Goal: Information Seeking & Learning: Learn about a topic

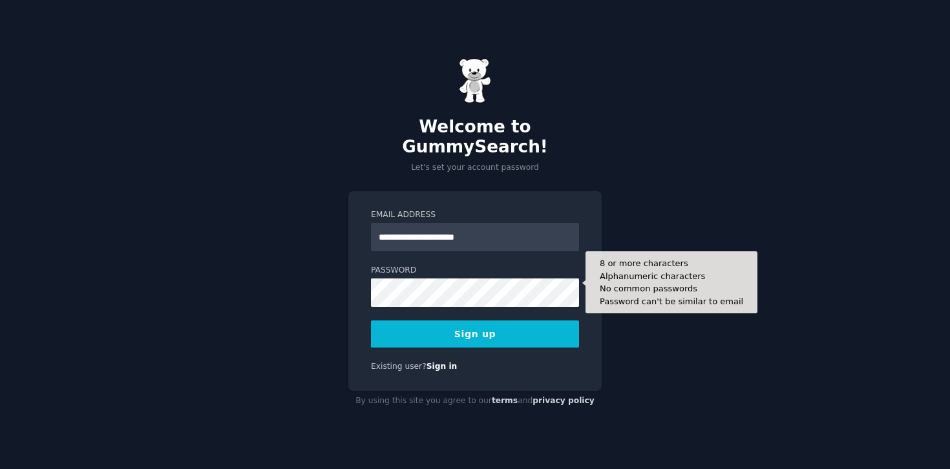
type input "**********"
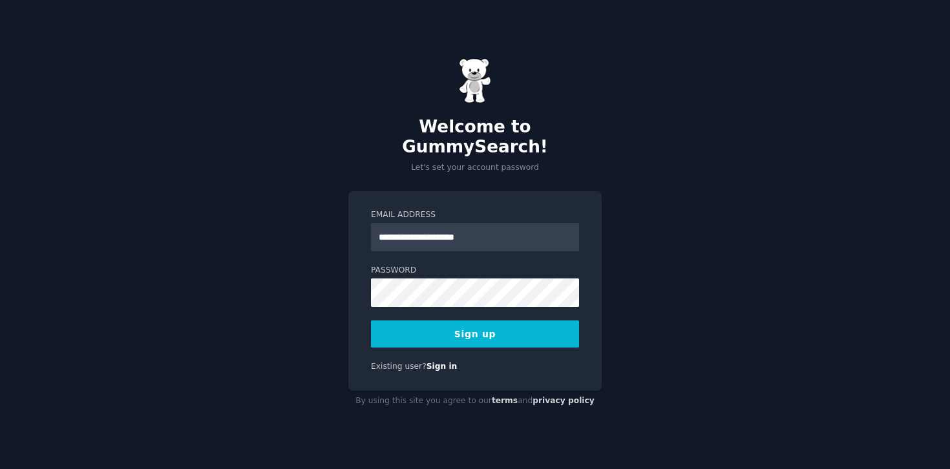
click at [472, 326] on button "Sign up" at bounding box center [475, 333] width 208 height 27
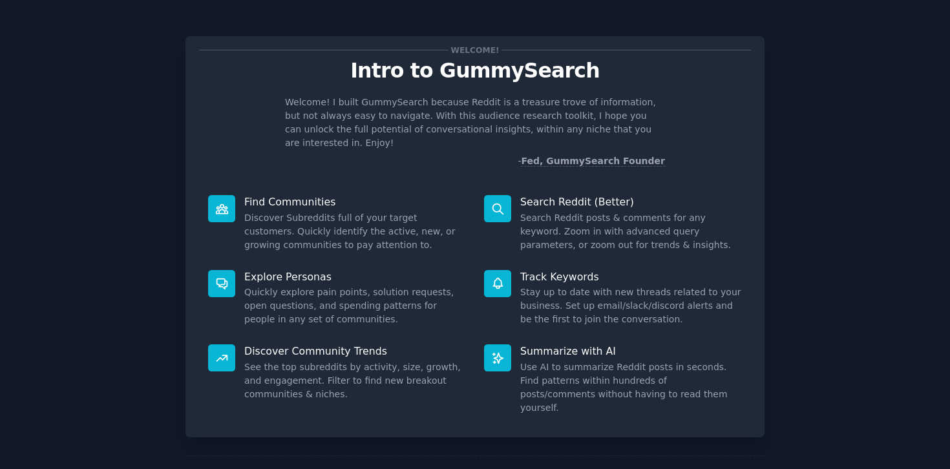
scroll to position [36, 0]
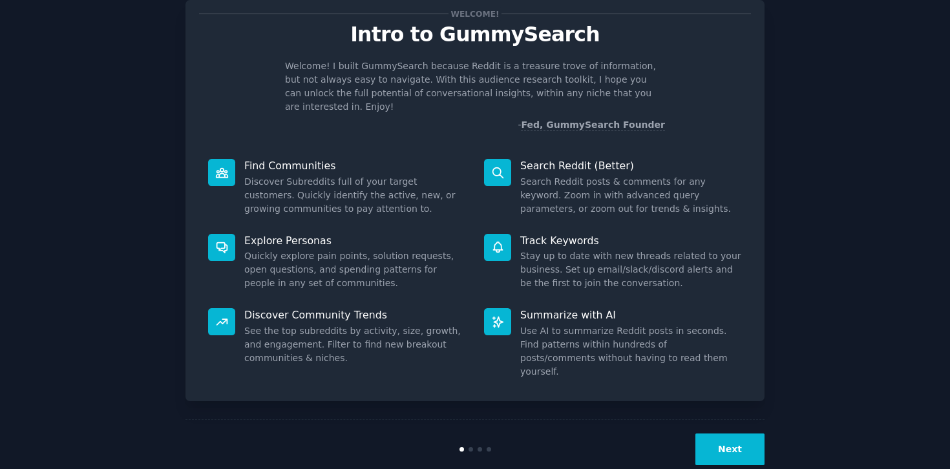
click at [724, 433] on button "Next" at bounding box center [729, 449] width 69 height 32
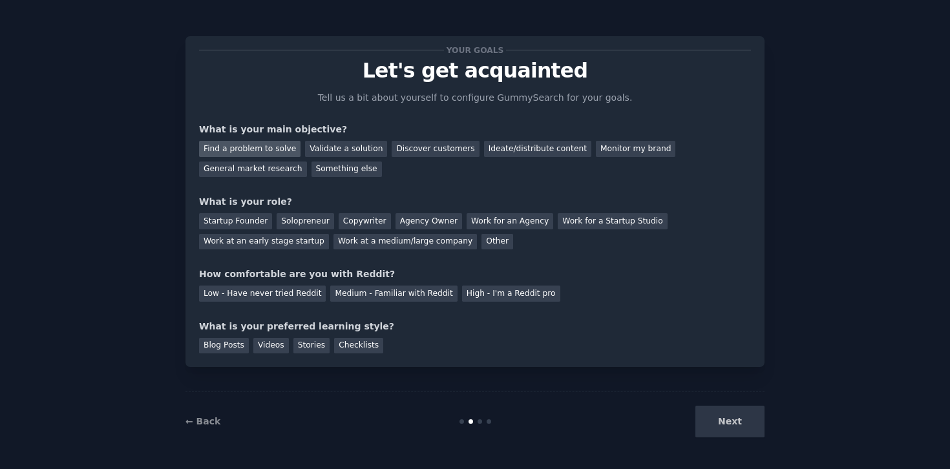
click at [277, 147] on div "Find a problem to solve" at bounding box center [249, 149] width 101 height 16
click at [333, 146] on div "Validate a solution" at bounding box center [346, 149] width 82 height 16
click at [280, 149] on div "Find a problem to solve" at bounding box center [249, 149] width 101 height 16
click at [322, 225] on div "Solopreneur" at bounding box center [304, 221] width 57 height 16
click at [406, 290] on div "Medium - Familiar with Reddit" at bounding box center [393, 294] width 127 height 16
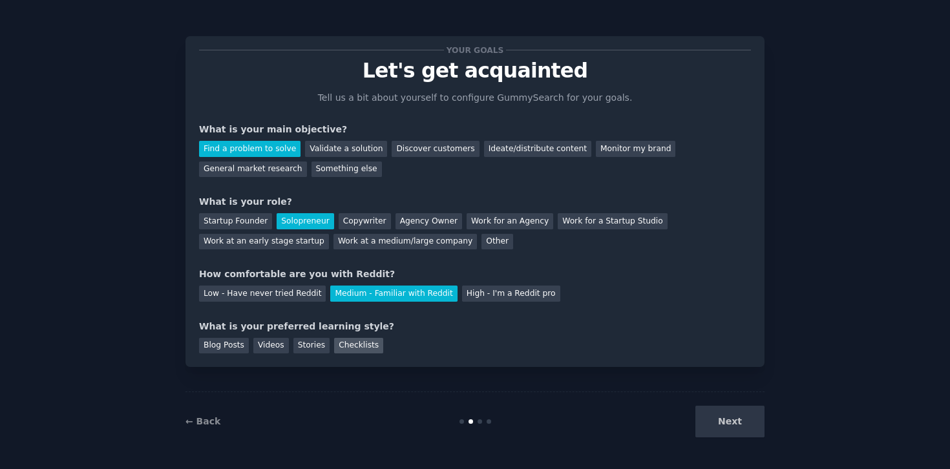
click at [353, 349] on div "Checklists" at bounding box center [358, 346] width 49 height 16
click at [718, 420] on button "Next" at bounding box center [729, 422] width 69 height 32
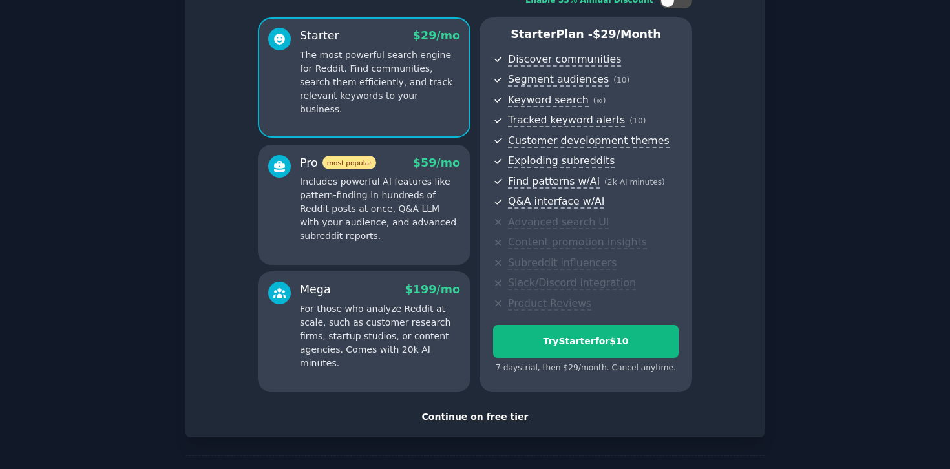
scroll to position [143, 0]
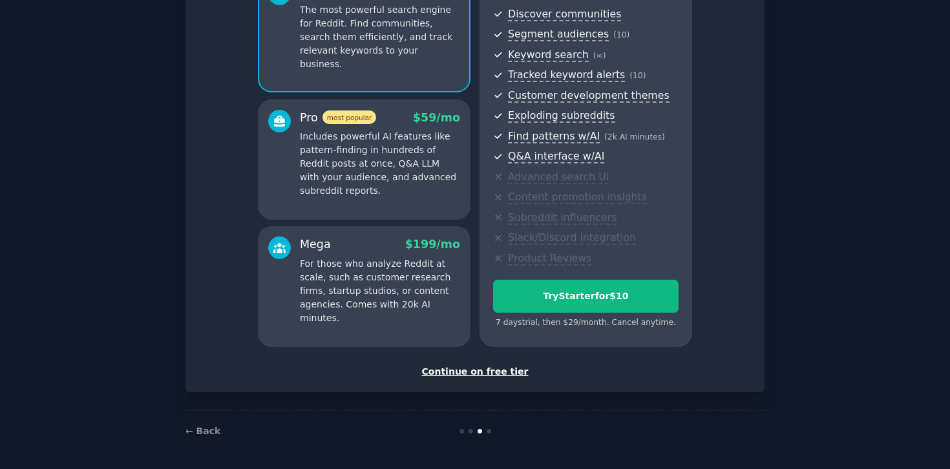
click at [467, 369] on div "Continue on free tier" at bounding box center [475, 372] width 552 height 14
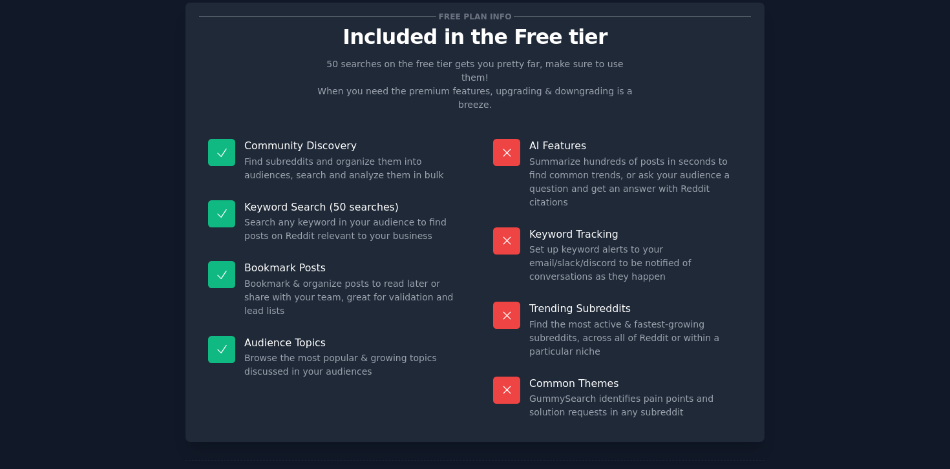
scroll to position [34, 0]
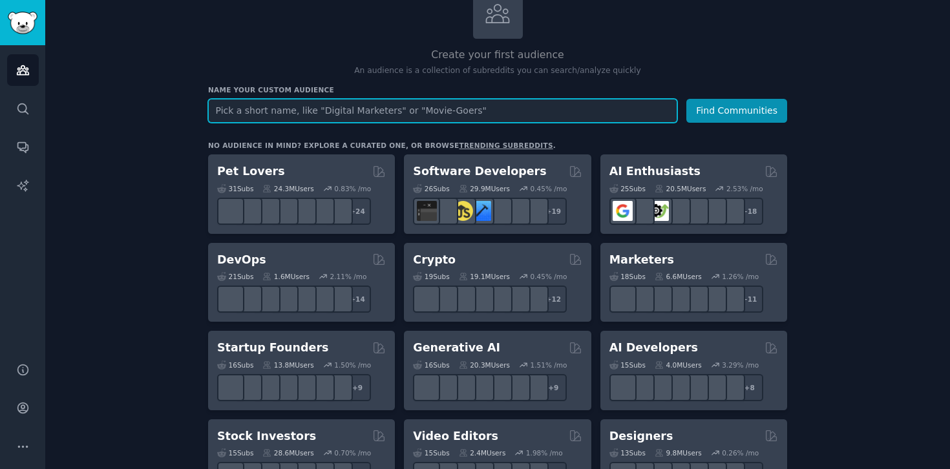
scroll to position [100, 0]
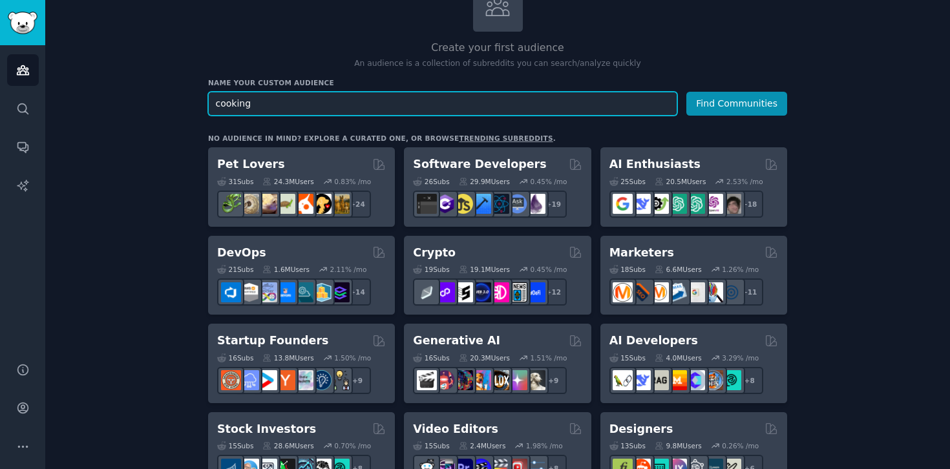
type input "cooking"
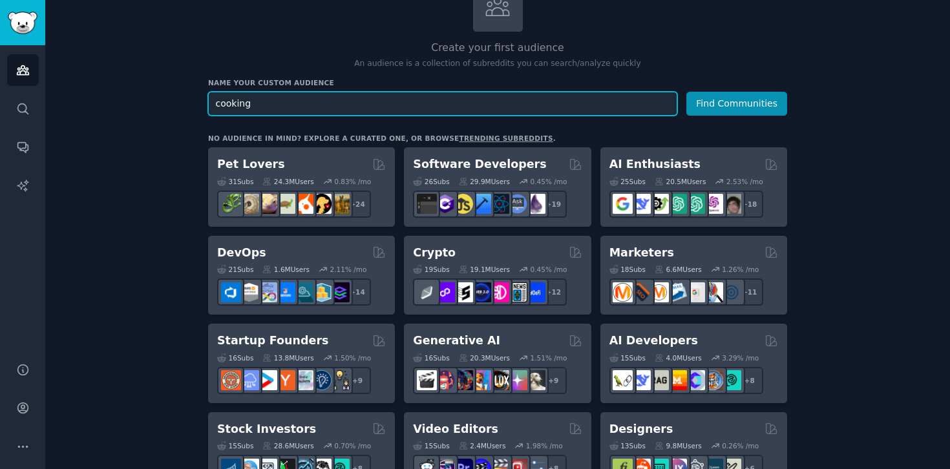
click at [406, 102] on input "cooking" at bounding box center [442, 104] width 469 height 24
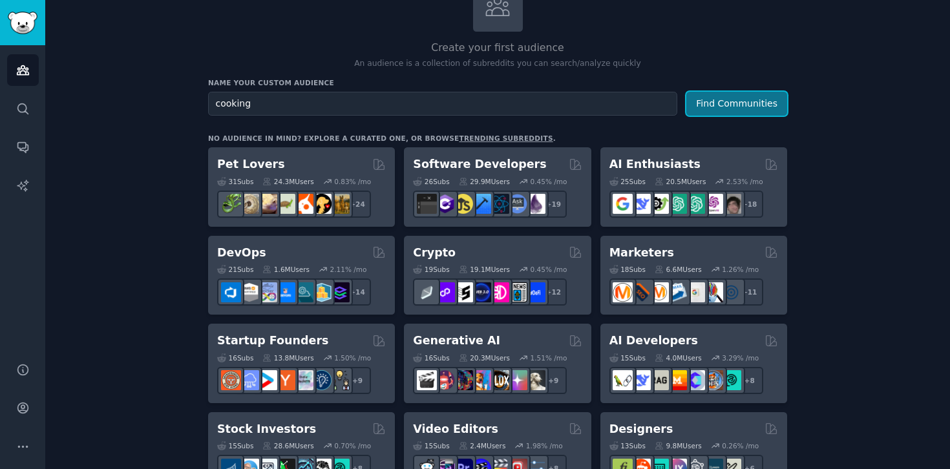
click at [703, 111] on button "Find Communities" at bounding box center [736, 104] width 101 height 24
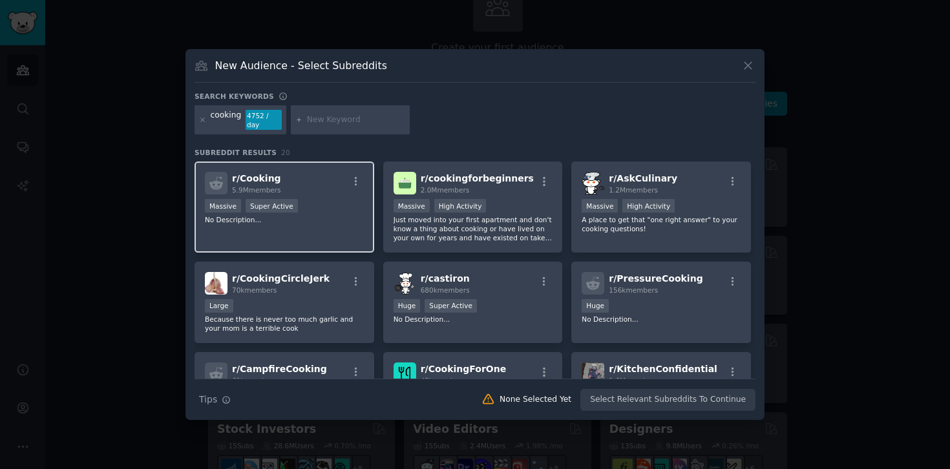
click at [295, 185] on div "r/ Cooking 5.9M members" at bounding box center [284, 183] width 159 height 23
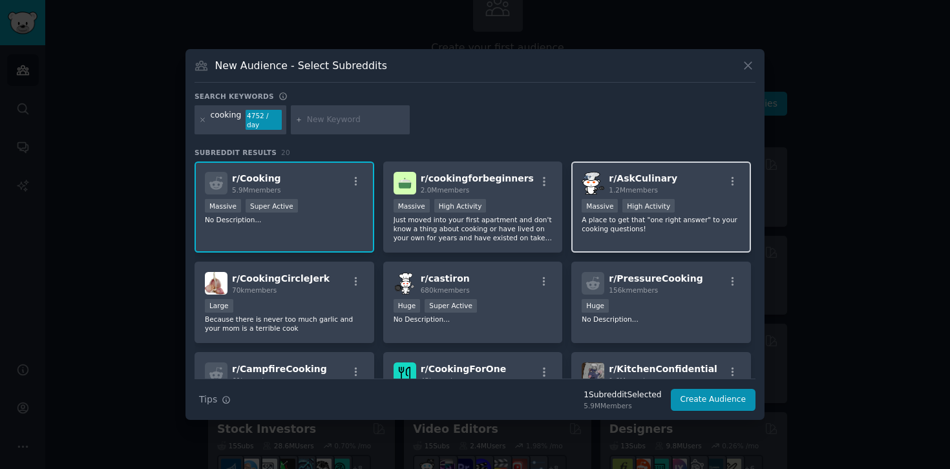
click at [631, 185] on div "1.2M members" at bounding box center [643, 189] width 68 height 9
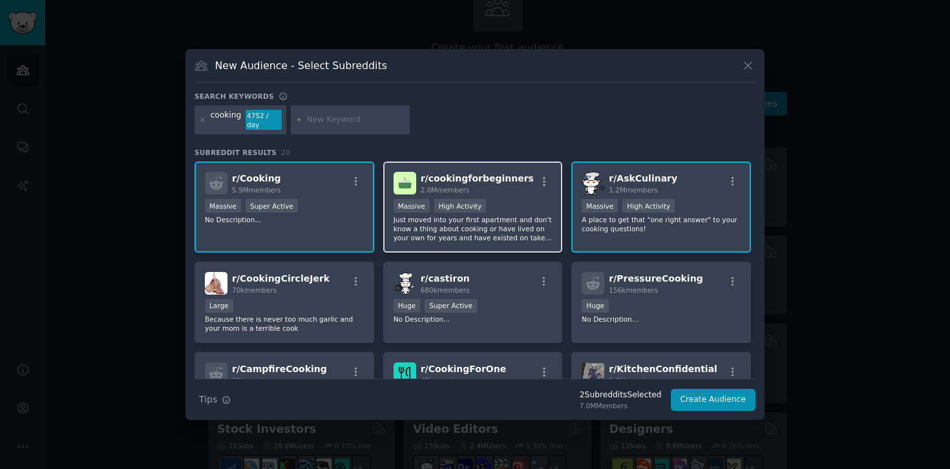
click at [514, 191] on div "2.0M members" at bounding box center [477, 189] width 113 height 9
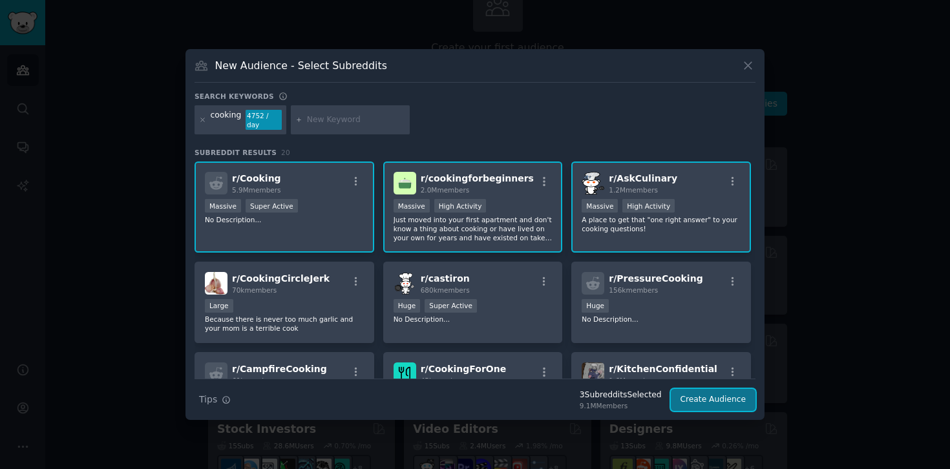
click at [702, 406] on button "Create Audience" at bounding box center [713, 400] width 85 height 22
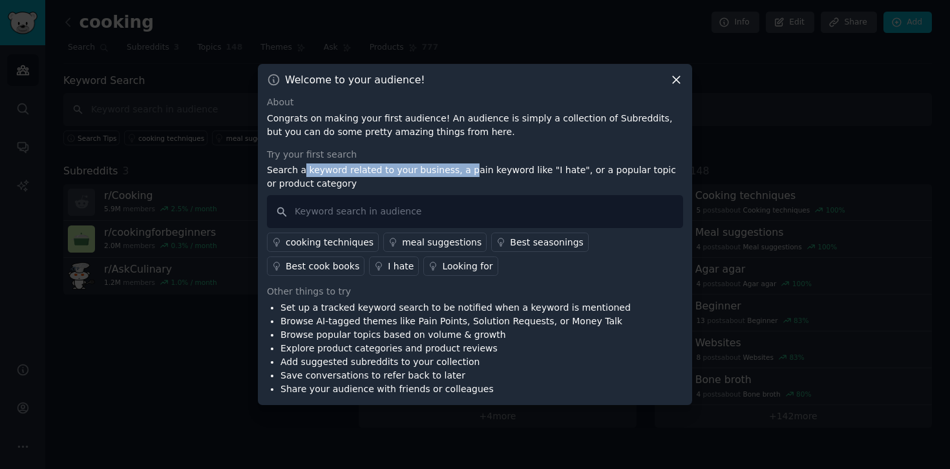
drag, startPoint x: 303, startPoint y: 172, endPoint x: 459, endPoint y: 173, distance: 155.7
click at [459, 173] on p "Search a keyword related to your business, a pain keyword like "I hate", or a p…" at bounding box center [475, 176] width 416 height 27
click at [532, 181] on p "Search a keyword related to your business, a pain keyword like "I hate", or a p…" at bounding box center [475, 176] width 416 height 27
click at [677, 81] on icon at bounding box center [675, 80] width 7 height 7
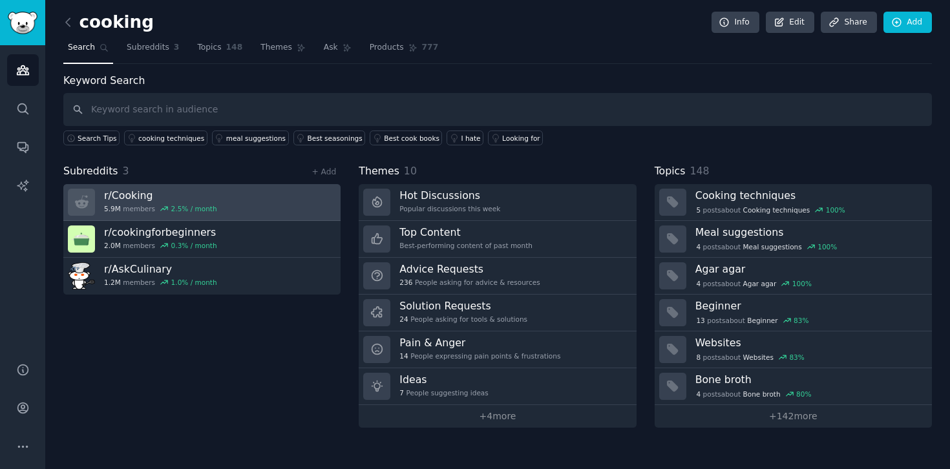
click at [272, 207] on link "r/ Cooking 5.9M members 2.5 % / month" at bounding box center [201, 202] width 277 height 37
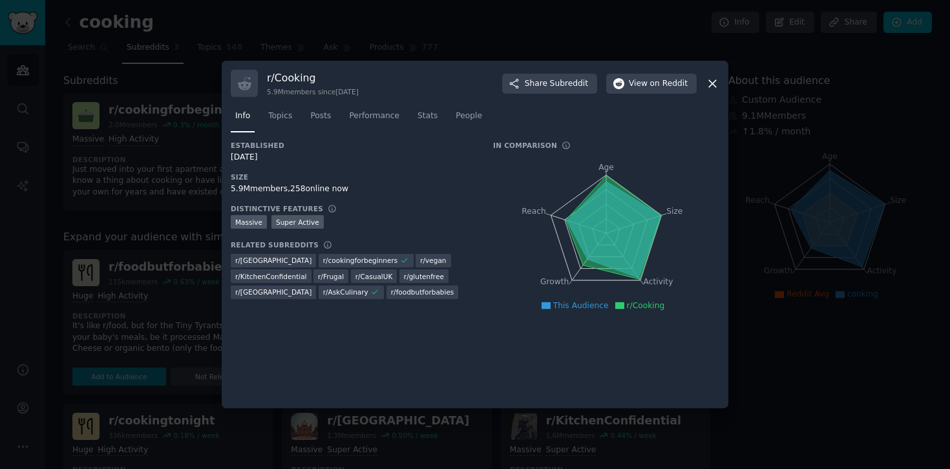
click at [714, 84] on icon at bounding box center [712, 84] width 14 height 14
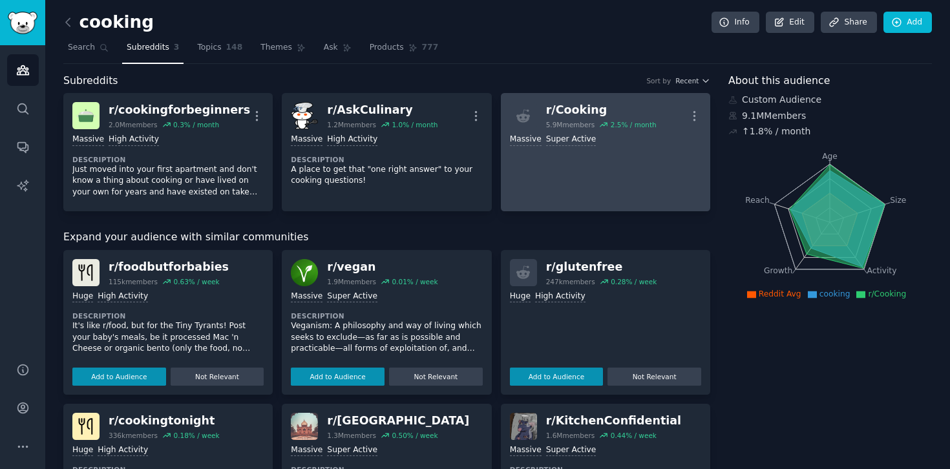
click at [621, 187] on link "r/ Cooking 5.9M members 2.5 % / month More >= 95th percentile for submissions /…" at bounding box center [605, 152] width 209 height 118
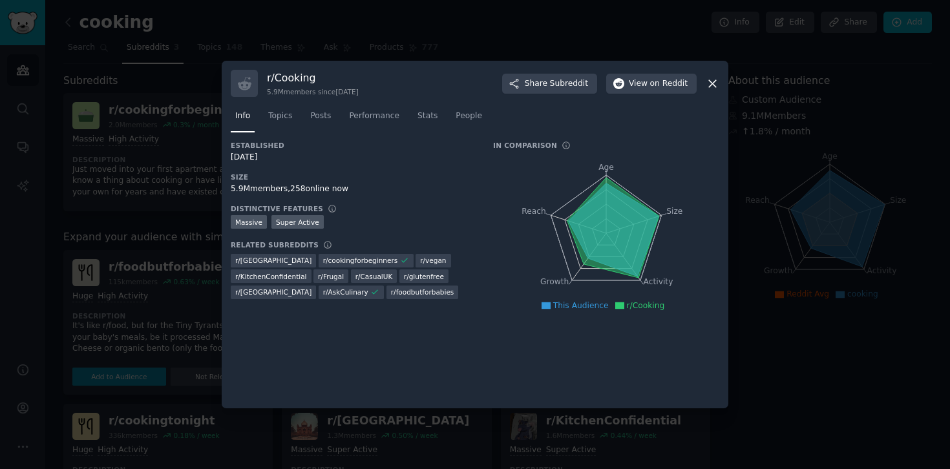
click at [714, 84] on icon at bounding box center [712, 84] width 14 height 14
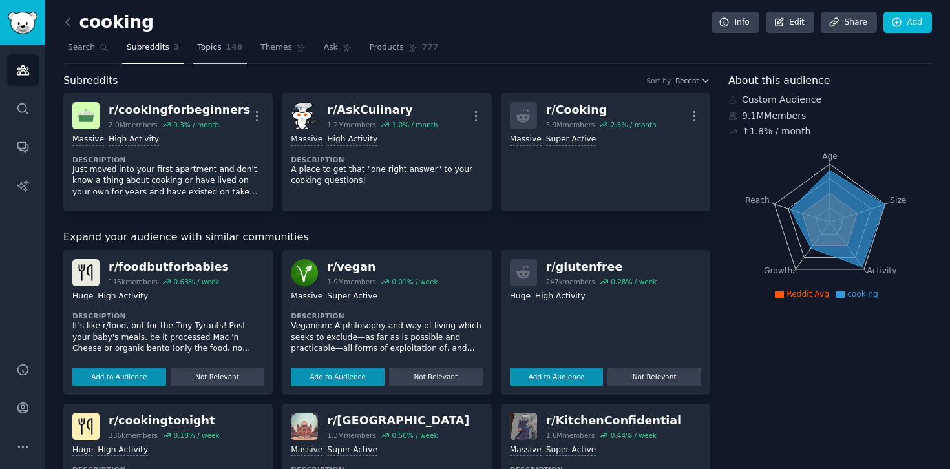
click at [217, 55] on link "Topics 148" at bounding box center [220, 50] width 54 height 26
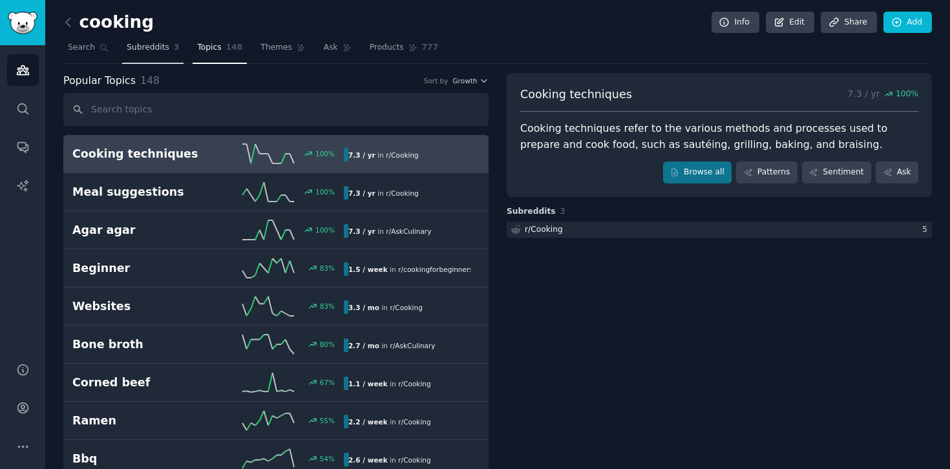
click at [140, 48] on span "Subreddits" at bounding box center [148, 48] width 43 height 12
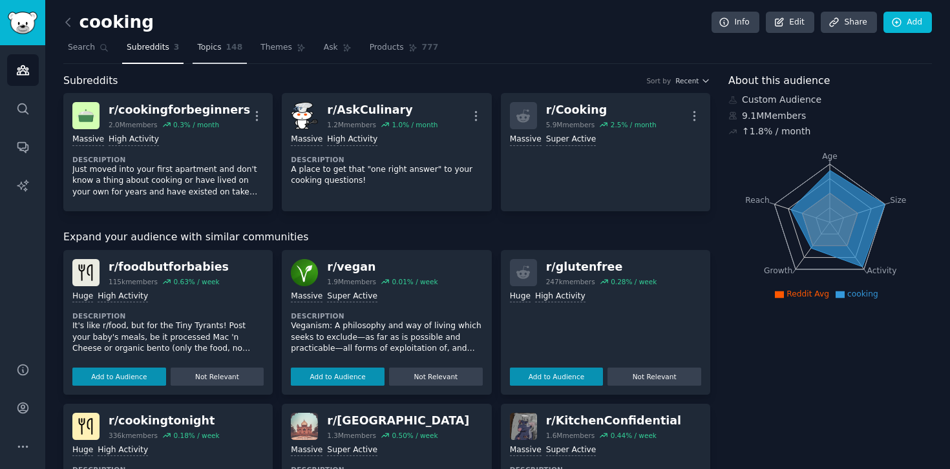
click at [217, 52] on span "Topics" at bounding box center [209, 48] width 24 height 12
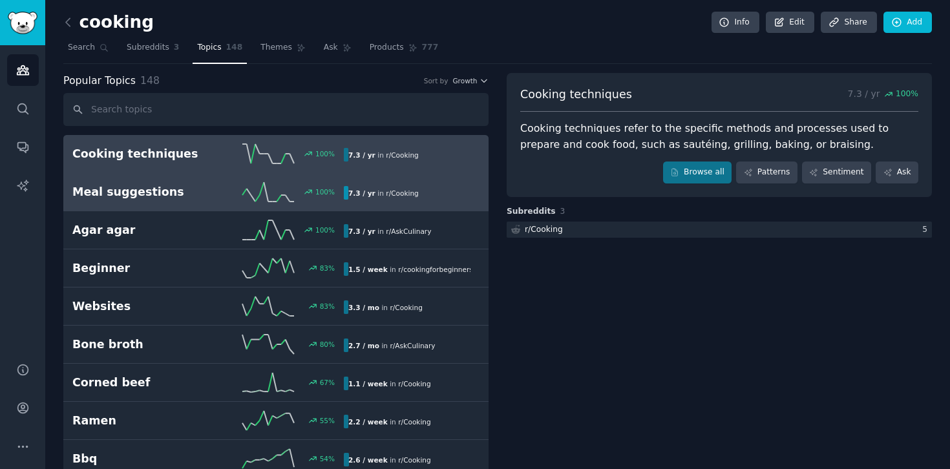
click at [214, 194] on div "100 %" at bounding box center [276, 191] width 136 height 19
click at [228, 151] on div "100 %" at bounding box center [276, 153] width 136 height 19
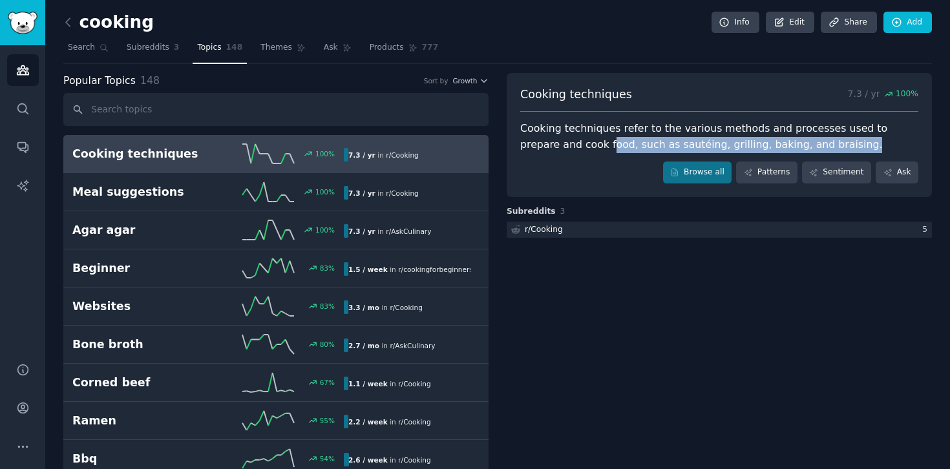
drag, startPoint x: 552, startPoint y: 150, endPoint x: 674, endPoint y: 152, distance: 121.5
click at [675, 153] on div "Cooking techniques 7.3 / yr 100 % Cooking techniques refer to the various metho…" at bounding box center [718, 135] width 425 height 124
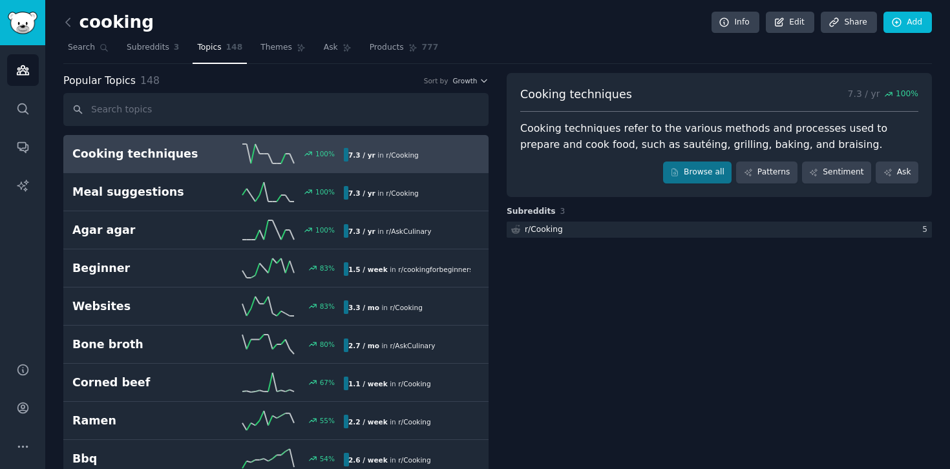
click at [595, 206] on div "Cooking techniques 7.3 / yr 100 % Cooking techniques refer to the various metho…" at bounding box center [718, 223] width 425 height 34
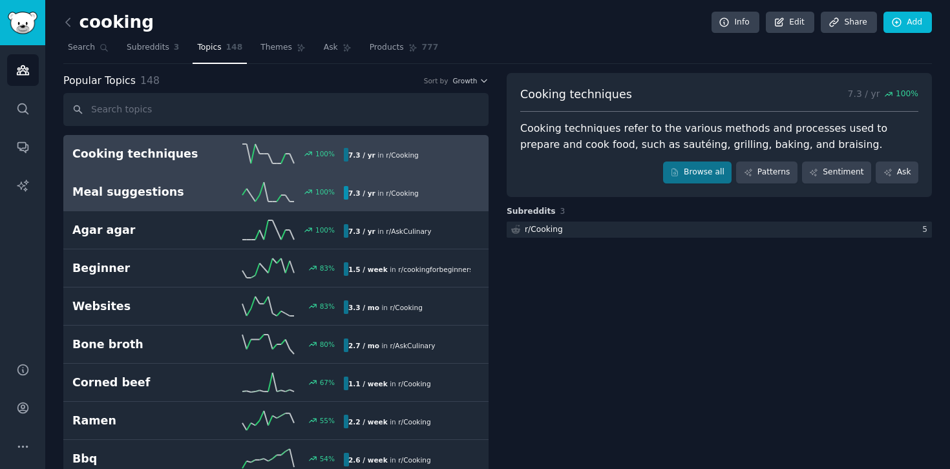
click at [366, 202] on link "Meal suggestions 100 % 7.3 / yr in r/ Cooking 100% increase in mentions recently" at bounding box center [275, 192] width 425 height 38
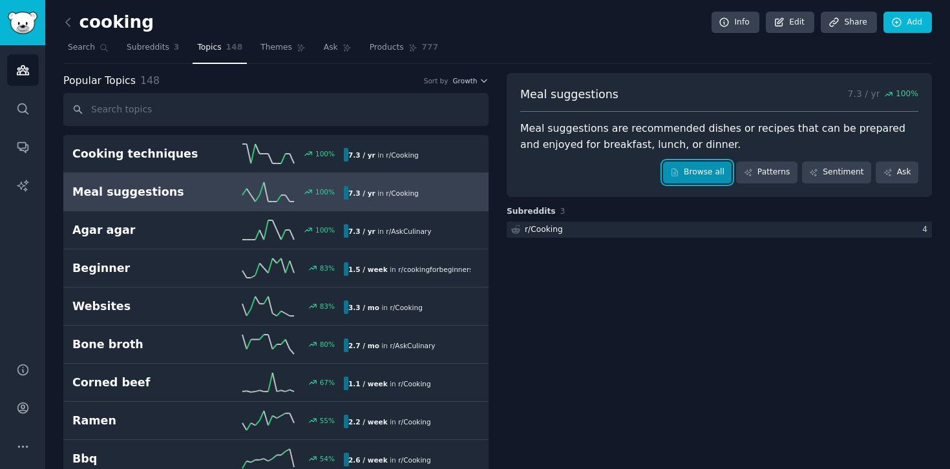
click at [690, 176] on link "Browse all" at bounding box center [697, 172] width 69 height 22
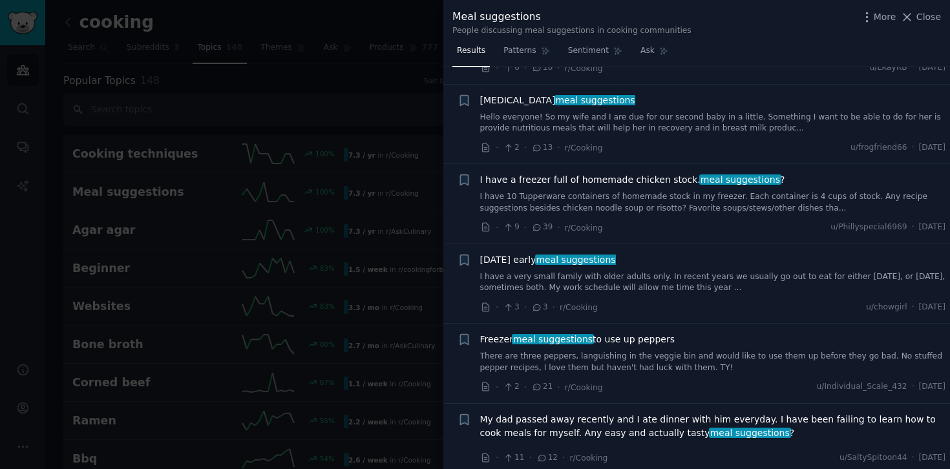
scroll to position [1474, 0]
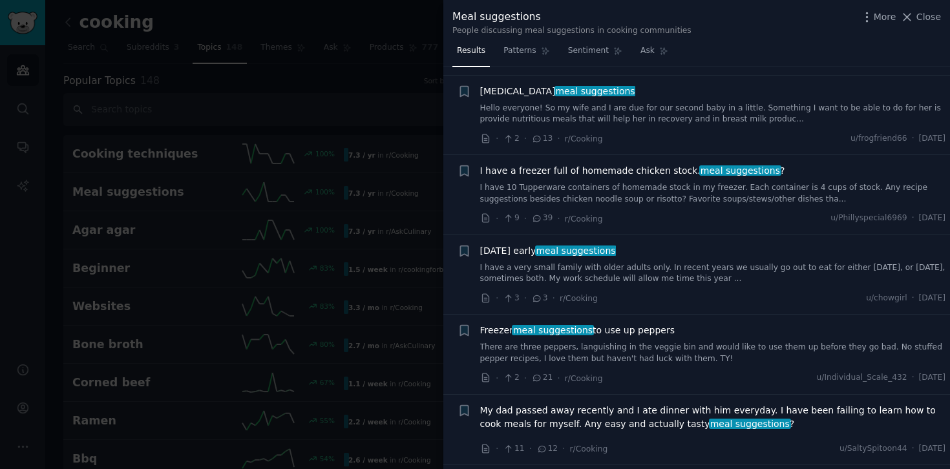
click at [532, 195] on link "I have 10 Tupperware containers of homemade stock in my freezer. Each container…" at bounding box center [713, 193] width 466 height 23
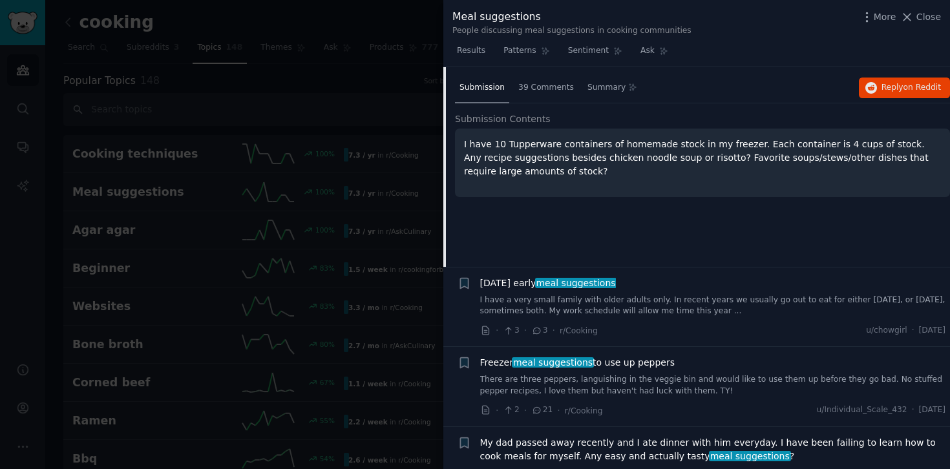
click at [547, 166] on p "I have 10 Tupperware containers of homemade stock in my freezer. Each container…" at bounding box center [702, 158] width 477 height 41
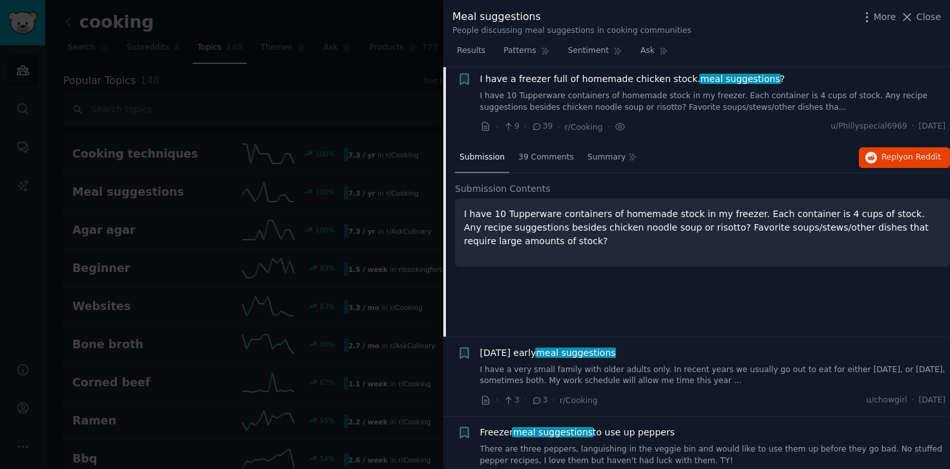
scroll to position [1528, 0]
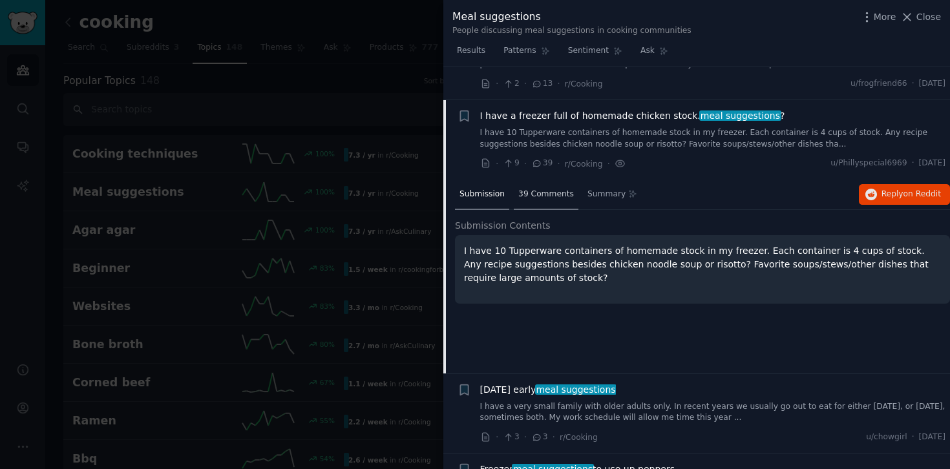
click at [543, 200] on div "39 Comments" at bounding box center [546, 195] width 65 height 31
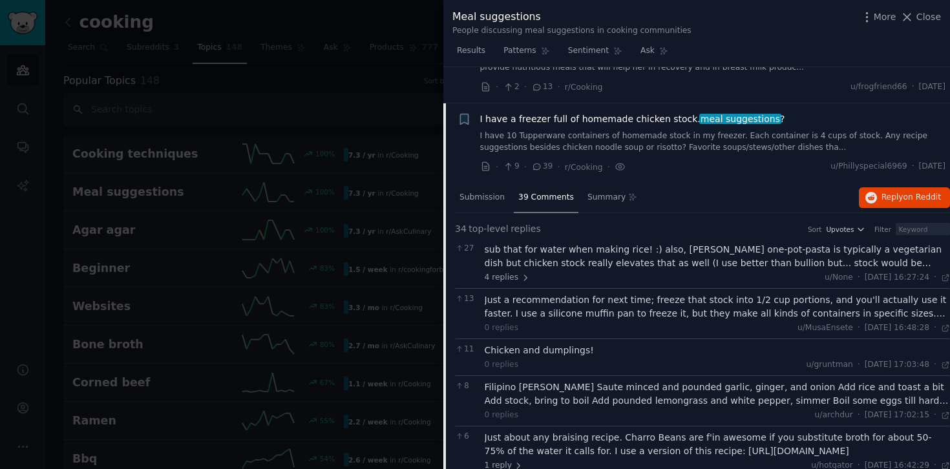
scroll to position [1479, 0]
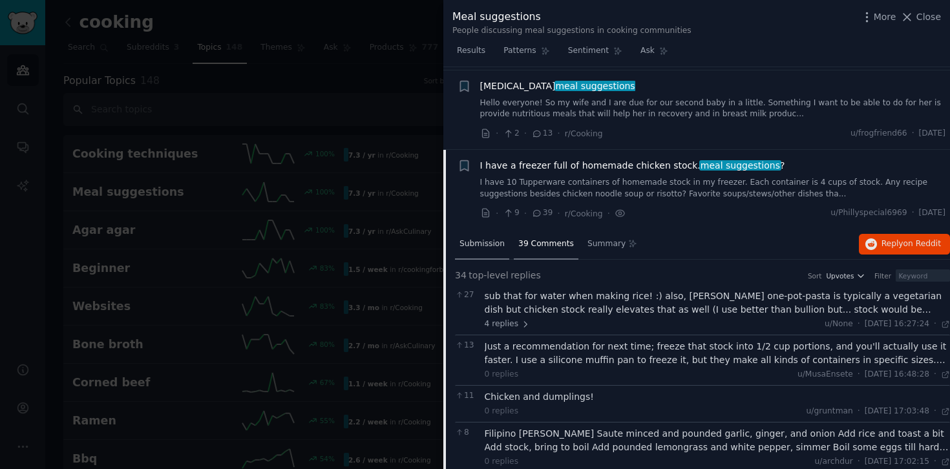
click at [475, 249] on div "Submission" at bounding box center [482, 244] width 54 height 31
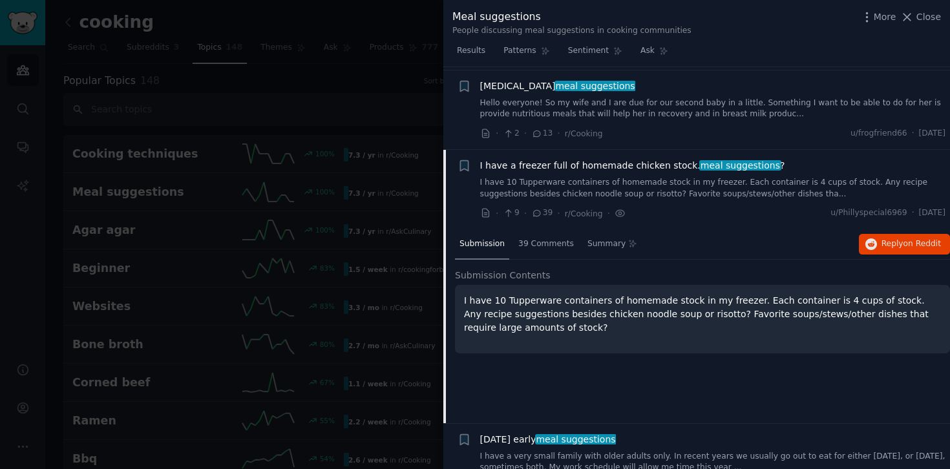
click at [618, 191] on link "I have 10 Tupperware containers of homemade stock in my freezer. Each container…" at bounding box center [713, 188] width 466 height 23
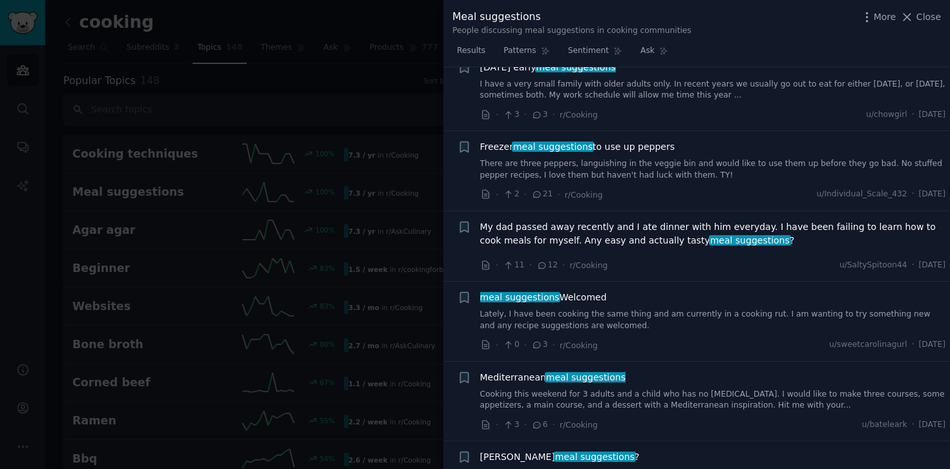
scroll to position [1658, 0]
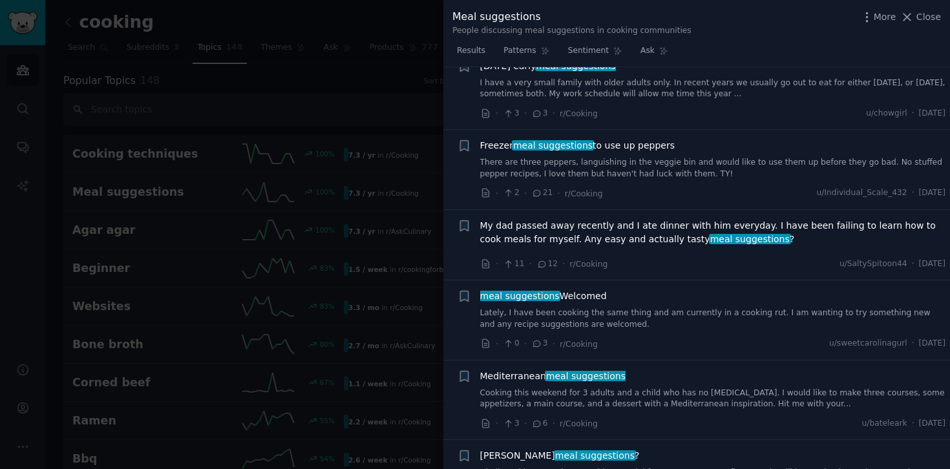
click at [321, 59] on div at bounding box center [475, 234] width 950 height 469
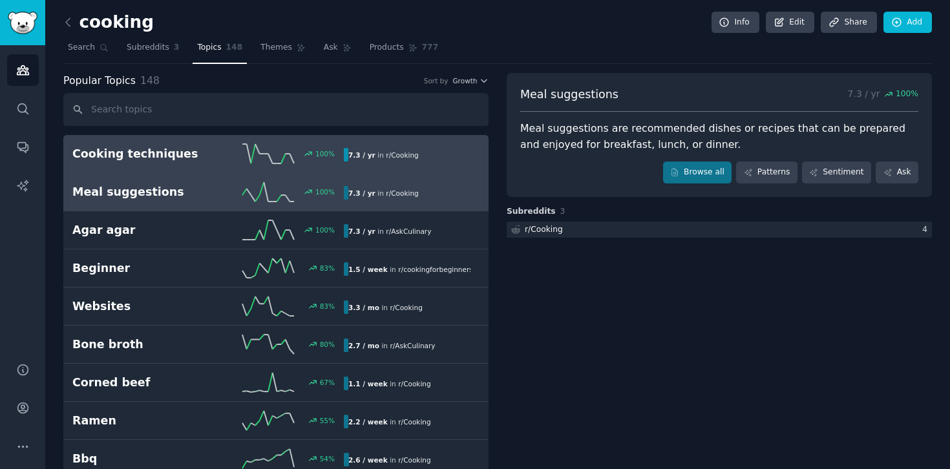
click at [200, 145] on div "Cooking techniques 100 % 7.3 / yr in r/ Cooking" at bounding box center [275, 153] width 407 height 19
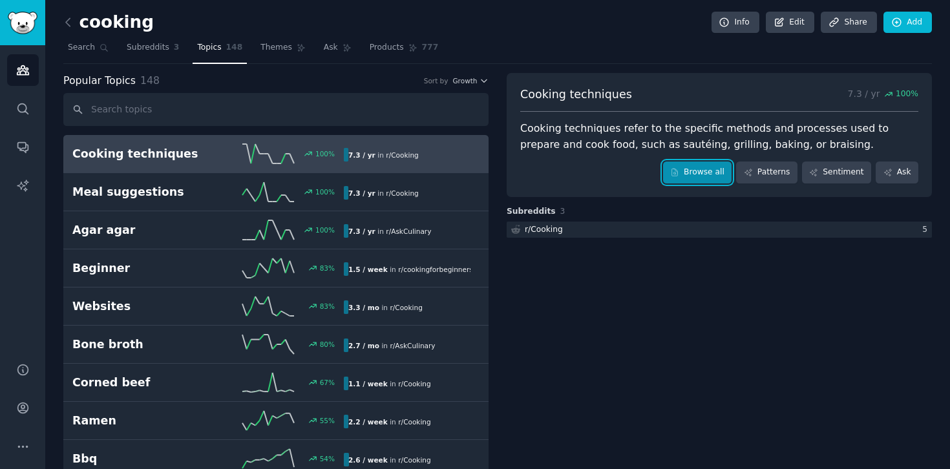
click at [722, 176] on link "Browse all" at bounding box center [697, 172] width 69 height 22
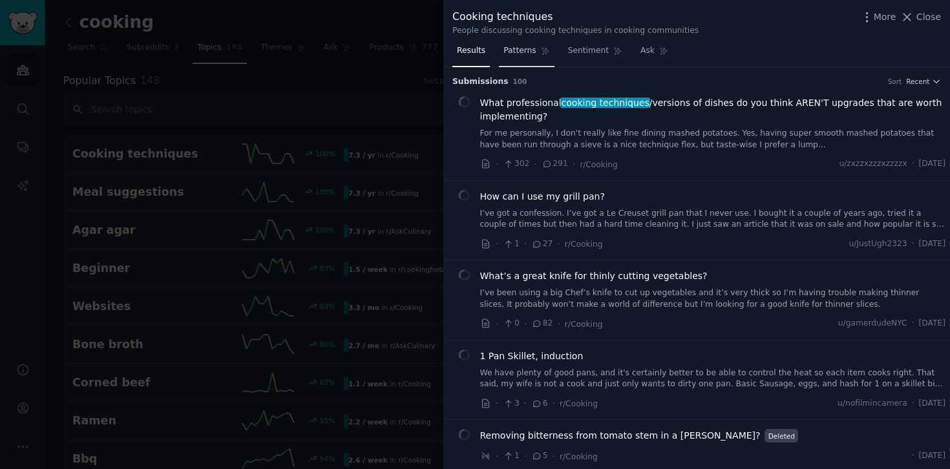
click at [508, 59] on link "Patterns" at bounding box center [526, 54] width 55 height 26
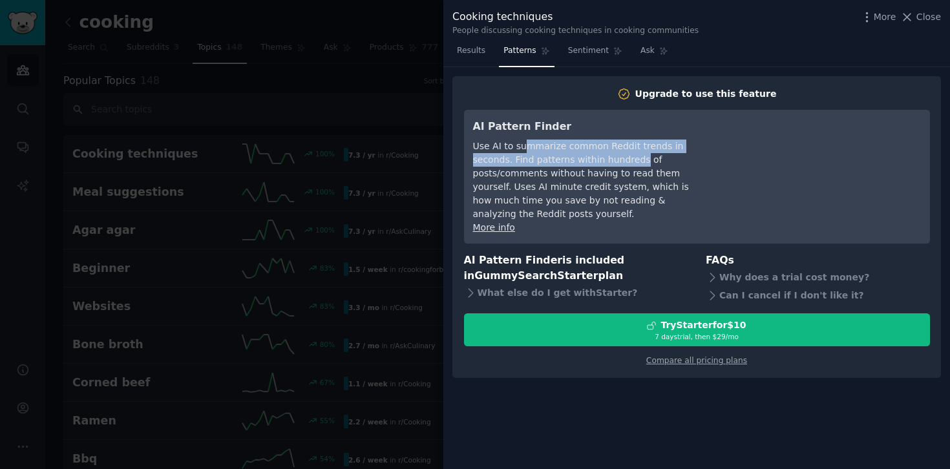
drag, startPoint x: 522, startPoint y: 148, endPoint x: 599, endPoint y: 162, distance: 78.8
click at [599, 161] on div "Use AI to summarize common Reddit trends in seconds. Find patterns within hundr…" at bounding box center [591, 180] width 236 height 81
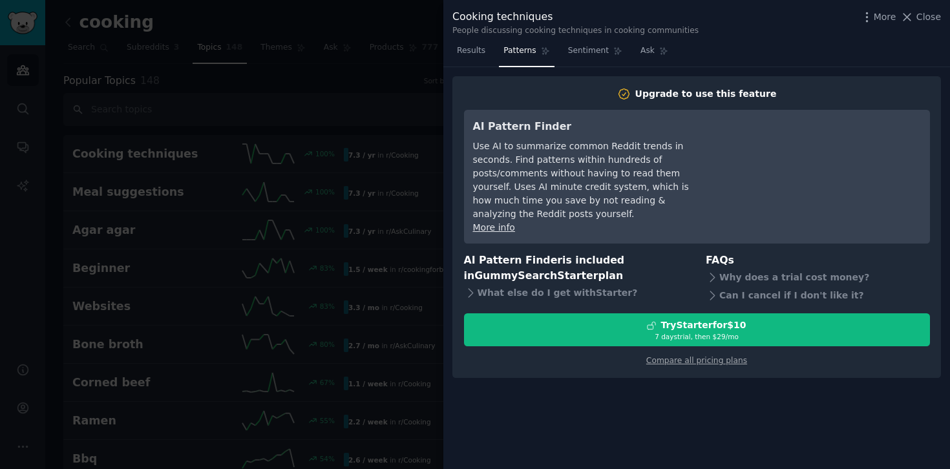
click at [612, 166] on div "Use AI to summarize common Reddit trends in seconds. Find patterns within hundr…" at bounding box center [591, 180] width 236 height 81
drag, startPoint x: 525, startPoint y: 161, endPoint x: 601, endPoint y: 161, distance: 75.6
click at [601, 161] on div "Use AI to summarize common Reddit trends in seconds. Find patterns within hundr…" at bounding box center [591, 180] width 236 height 81
click at [616, 200] on div "Use AI to summarize common Reddit trends in seconds. Find patterns within hundr…" at bounding box center [591, 180] width 236 height 81
drag, startPoint x: 505, startPoint y: 149, endPoint x: 617, endPoint y: 166, distance: 113.0
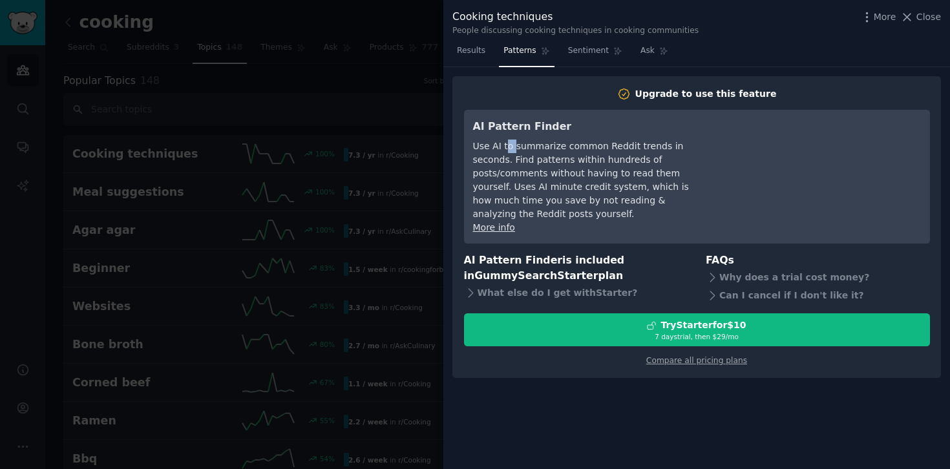
click at [514, 149] on div "Use AI to summarize common Reddit trends in seconds. Find patterns within hundr…" at bounding box center [591, 180] width 236 height 81
drag, startPoint x: 509, startPoint y: 157, endPoint x: 651, endPoint y: 158, distance: 141.5
click at [530, 157] on div "Use AI to summarize common Reddit trends in seconds. Find patterns within hundr…" at bounding box center [591, 180] width 236 height 81
drag, startPoint x: 536, startPoint y: 153, endPoint x: 580, endPoint y: 153, distance: 43.9
click at [543, 153] on div "Use AI to summarize common Reddit trends in seconds. Find patterns within hundr…" at bounding box center [591, 180] width 236 height 81
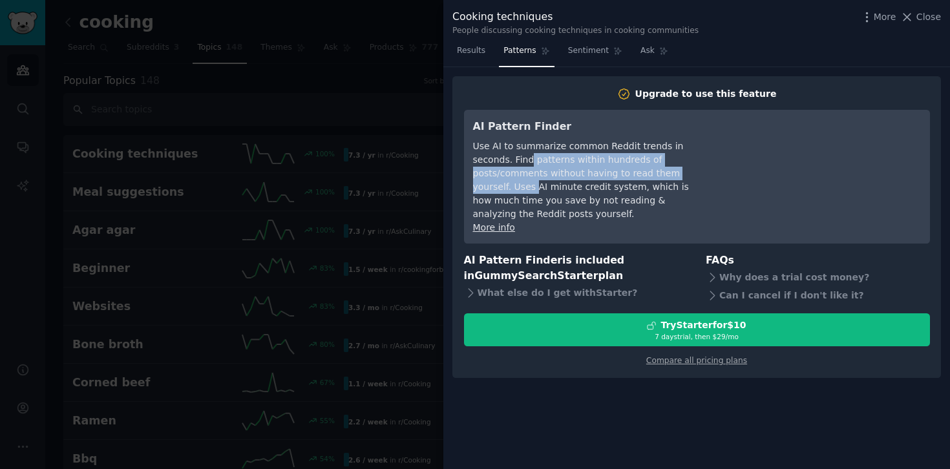
drag, startPoint x: 490, startPoint y: 159, endPoint x: 652, endPoint y: 174, distance: 162.8
click at [652, 174] on div "Use AI to summarize common Reddit trends in seconds. Find patterns within hundr…" at bounding box center [591, 180] width 236 height 81
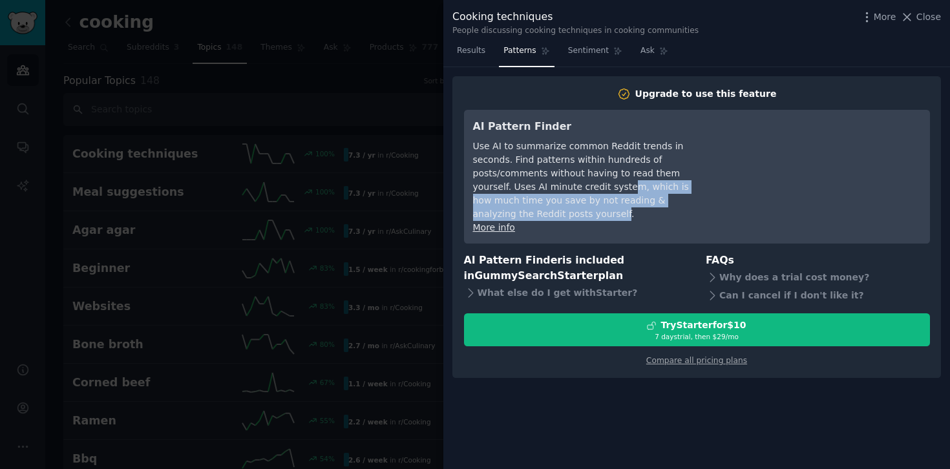
drag, startPoint x: 523, startPoint y: 187, endPoint x: 661, endPoint y: 202, distance: 139.7
click at [661, 202] on div "Use AI to summarize common Reddit trends in seconds. Find patterns within hundr…" at bounding box center [591, 180] width 236 height 81
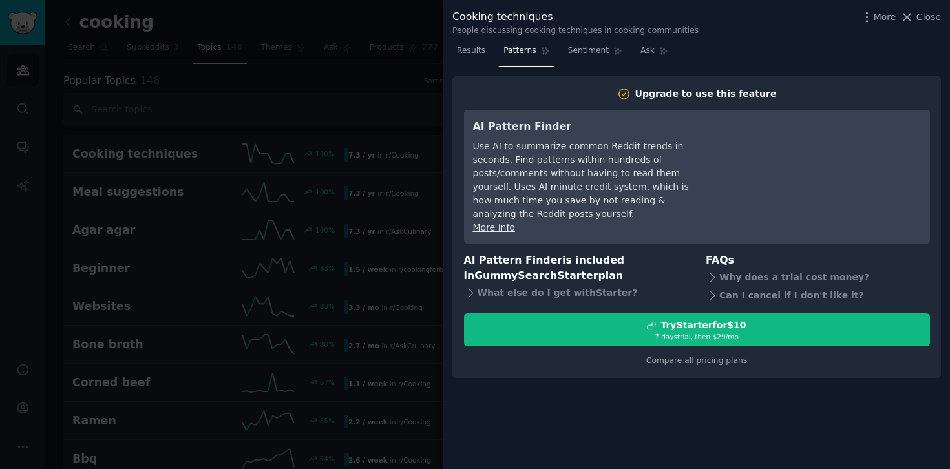
click at [688, 202] on div "Use AI to summarize common Reddit trends in seconds. Find patterns within hundr…" at bounding box center [591, 180] width 236 height 81
click at [355, 96] on div at bounding box center [475, 234] width 950 height 469
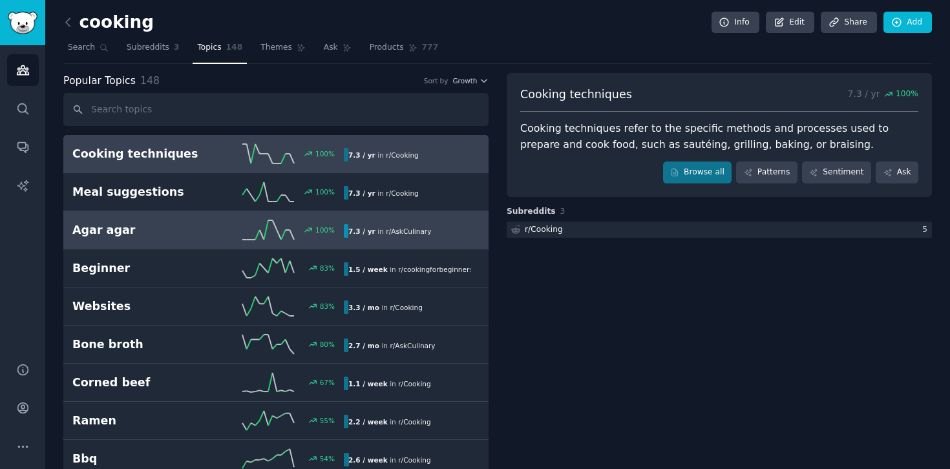
click at [216, 234] on div "100 %" at bounding box center [276, 229] width 136 height 19
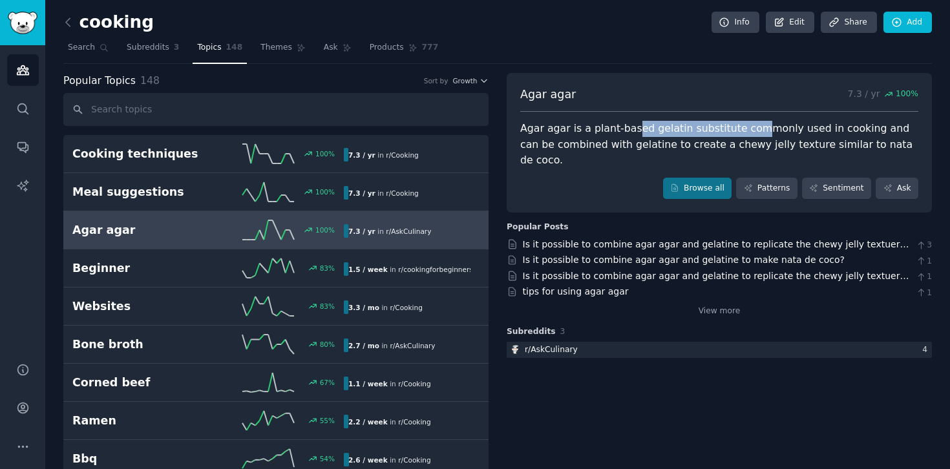
drag, startPoint x: 646, startPoint y: 127, endPoint x: 747, endPoint y: 130, distance: 100.8
click at [747, 130] on div "Agar agar is a plant-based gelatin substitute commonly used in cooking and can …" at bounding box center [719, 145] width 398 height 48
click at [629, 156] on div "Agar agar 7.3 / yr 100 % Agar agar is a plant-based gelatin substitute commonly…" at bounding box center [718, 143] width 425 height 140
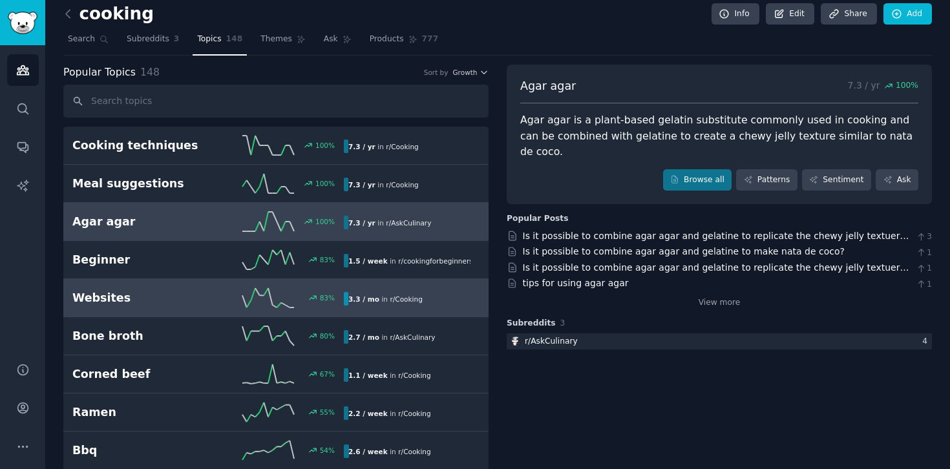
scroll to position [69, 0]
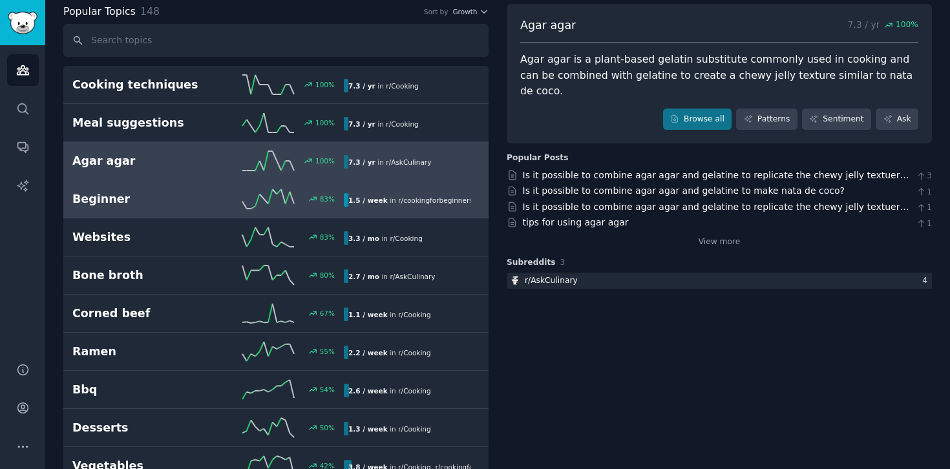
click at [208, 203] on div "83 %" at bounding box center [276, 198] width 136 height 19
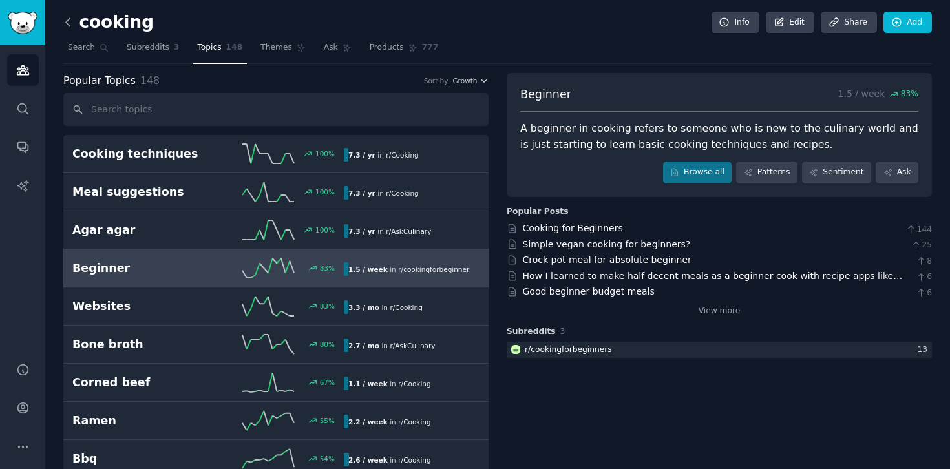
click at [67, 18] on icon at bounding box center [68, 23] width 14 height 14
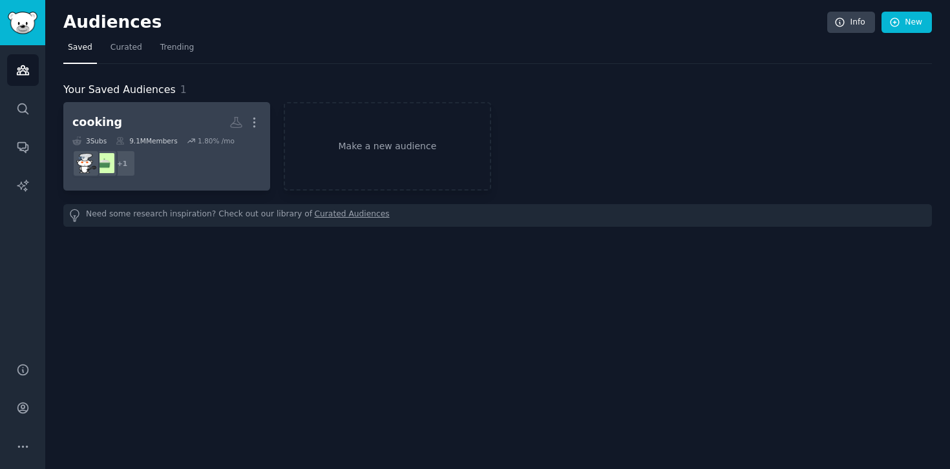
click at [160, 145] on div "9.1M Members" at bounding box center [146, 140] width 61 height 9
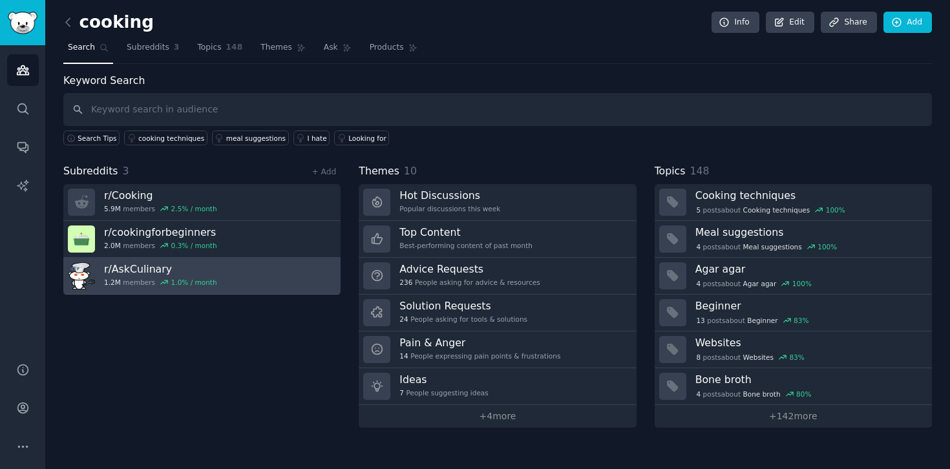
click at [231, 269] on link "r/ AskCulinary 1.2M members 1.0 % / month" at bounding box center [201, 276] width 277 height 37
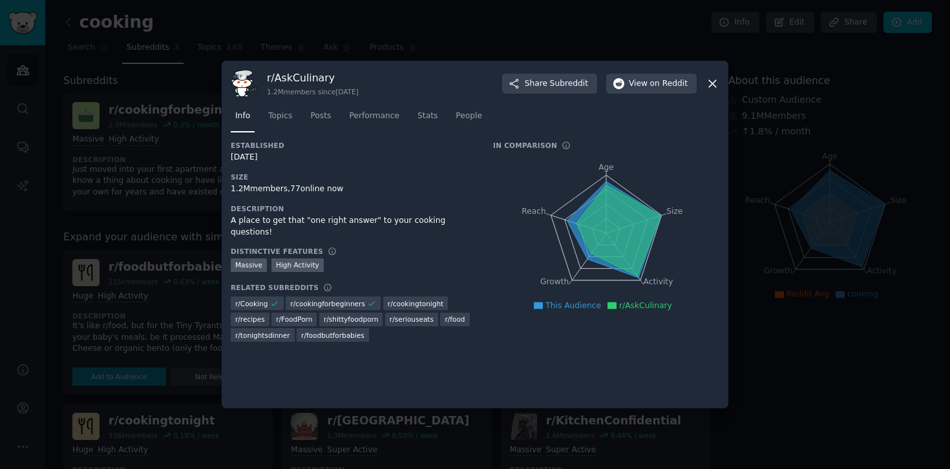
click at [709, 83] on icon at bounding box center [712, 84] width 14 height 14
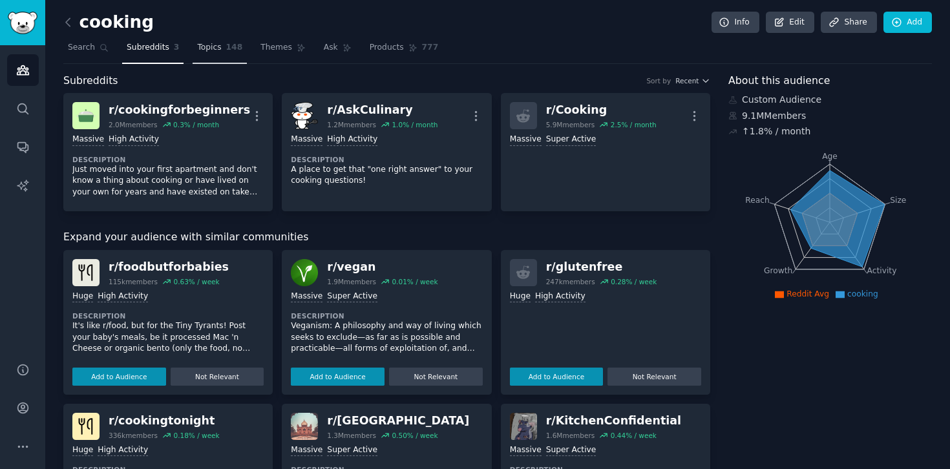
click at [221, 55] on link "Topics 148" at bounding box center [220, 50] width 54 height 26
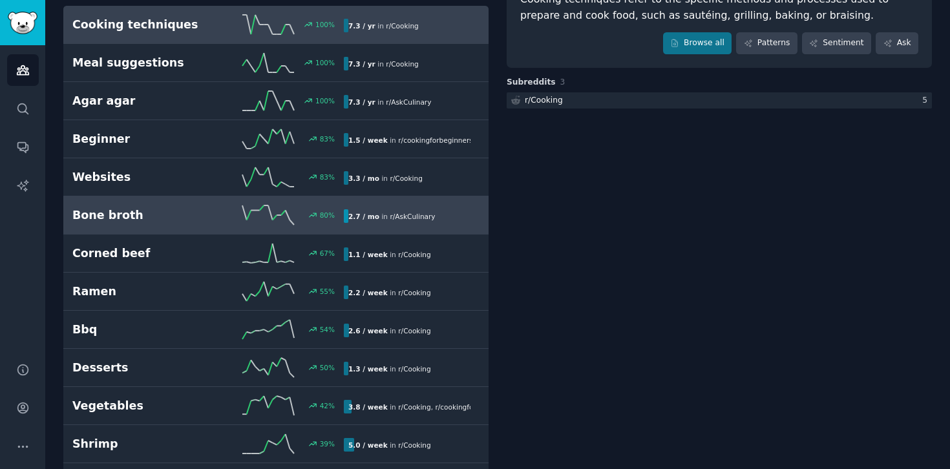
scroll to position [137, 0]
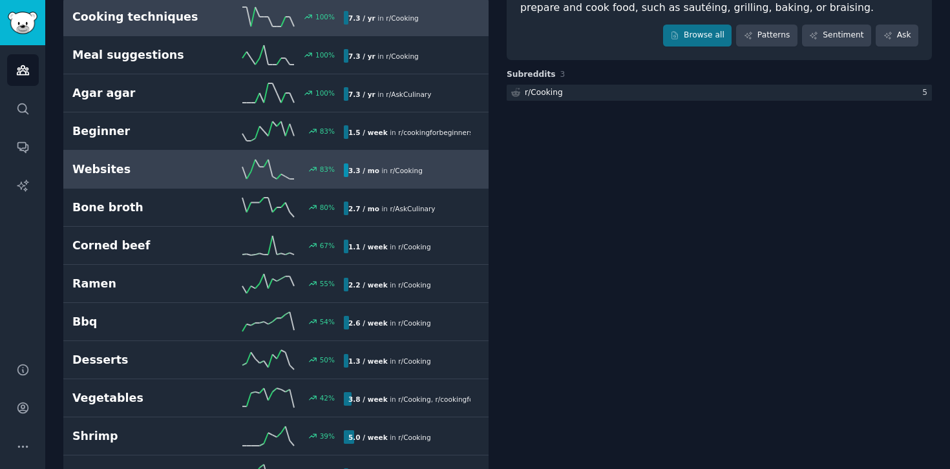
click at [165, 169] on h2 "Websites" at bounding box center [140, 169] width 136 height 16
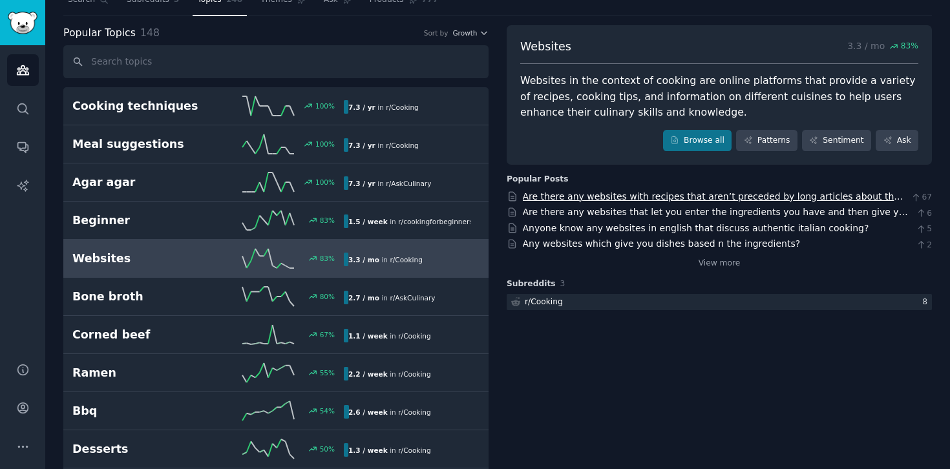
scroll to position [39, 0]
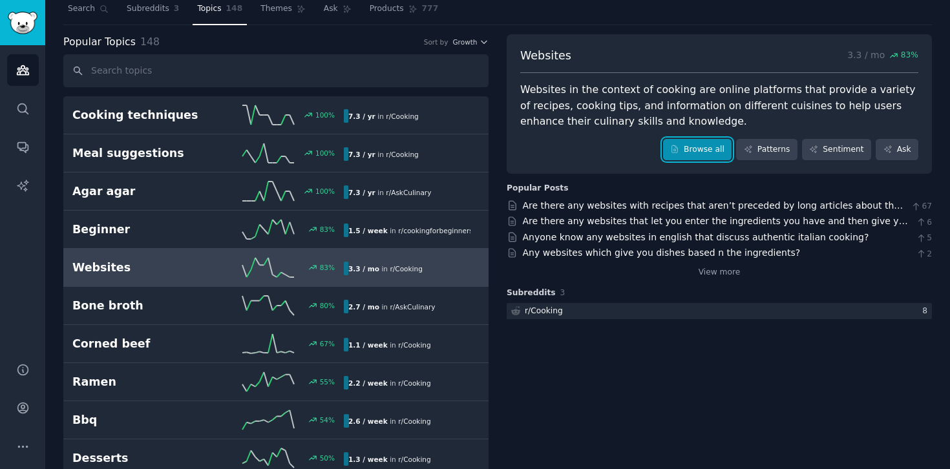
click at [704, 152] on link "Browse all" at bounding box center [697, 150] width 69 height 22
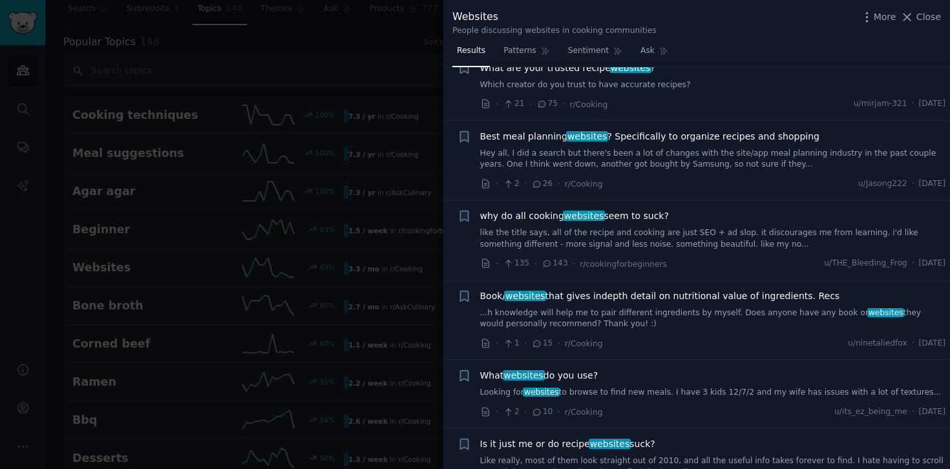
scroll to position [926, 0]
click at [380, 169] on div at bounding box center [475, 234] width 950 height 469
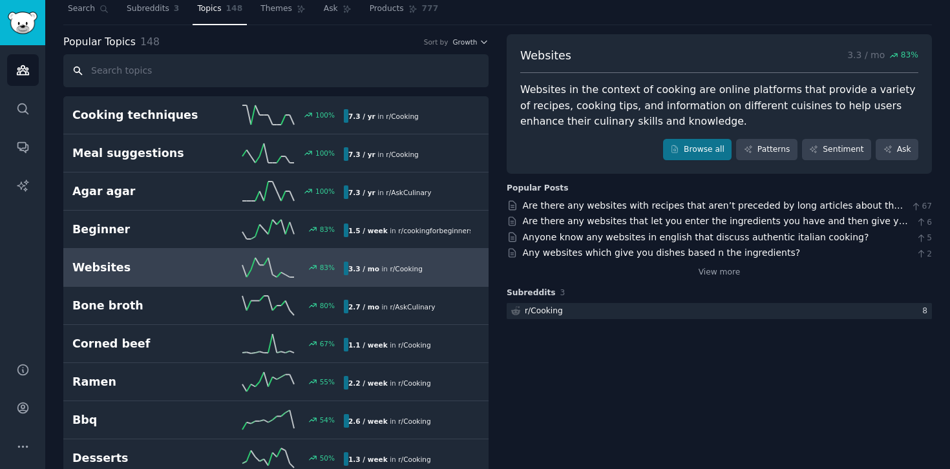
click at [212, 65] on input "text" at bounding box center [275, 70] width 425 height 33
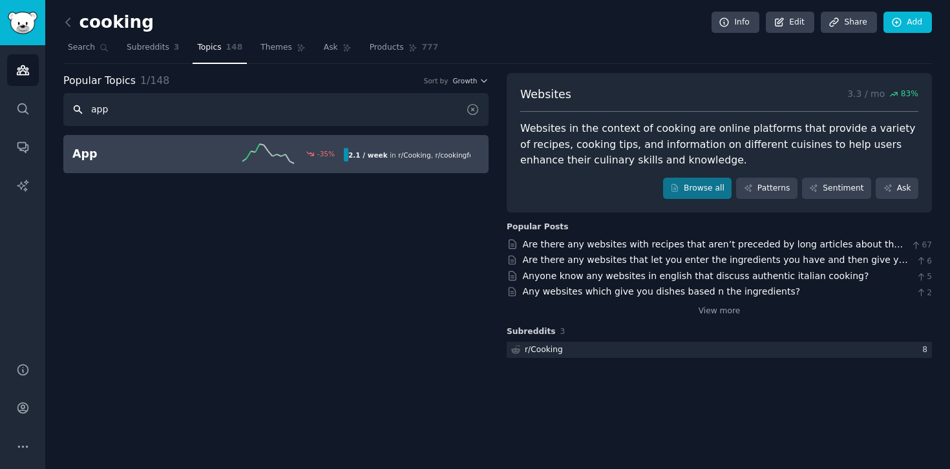
type input "app"
click at [189, 164] on link "App -35 % 2.1 / week in r/ Cooking , r/ cookingforbeginners" at bounding box center [275, 154] width 425 height 38
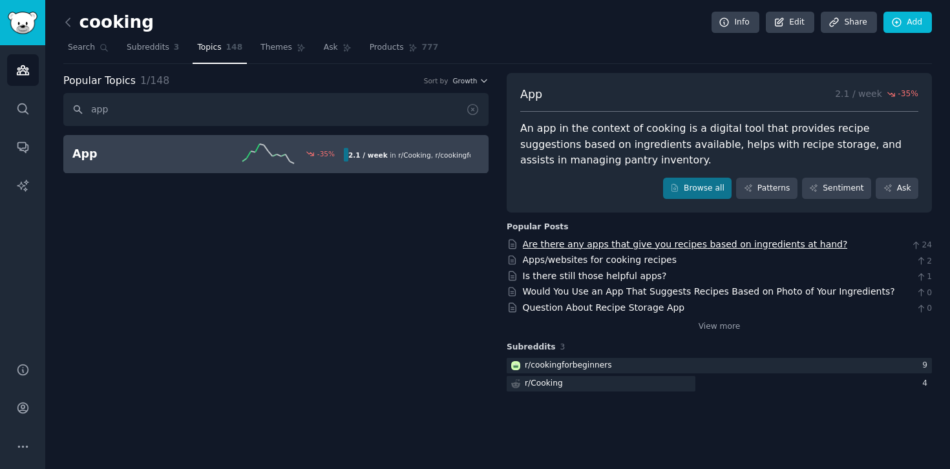
click at [727, 246] on link "Are there any apps that give you recipes based on ingredients at hand?" at bounding box center [685, 244] width 325 height 10
